Goal: Browse casually

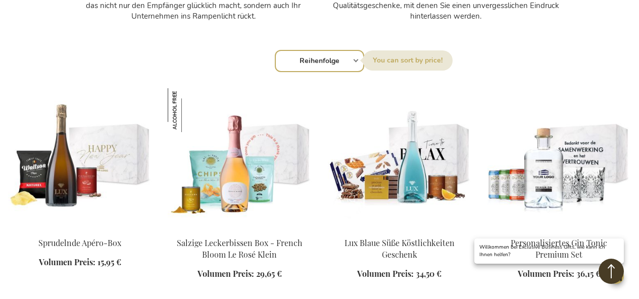
scroll to position [867, 0]
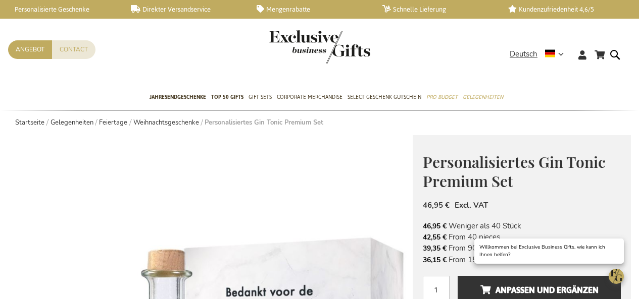
click at [26, 118] on link "Startseite" at bounding box center [29, 122] width 29 height 9
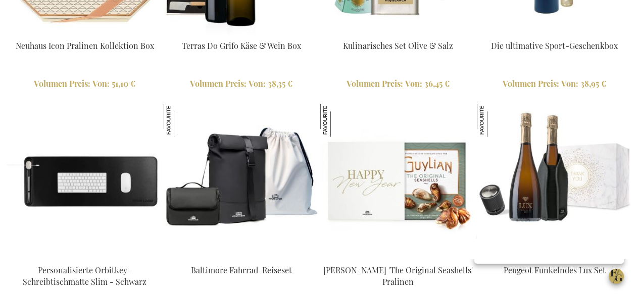
scroll to position [1164, 0]
